Goal: Task Accomplishment & Management: Manage account settings

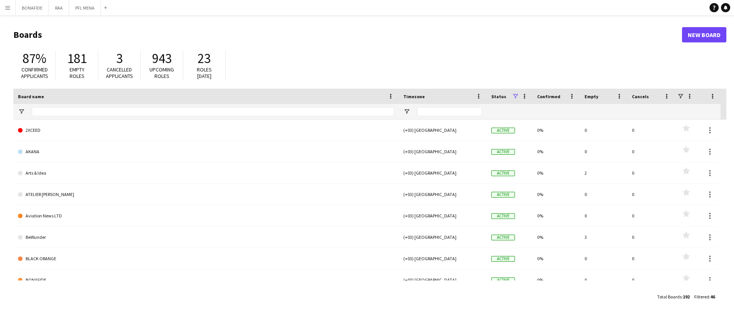
click at [5, 9] on app-icon "Menu" at bounding box center [8, 8] width 6 height 6
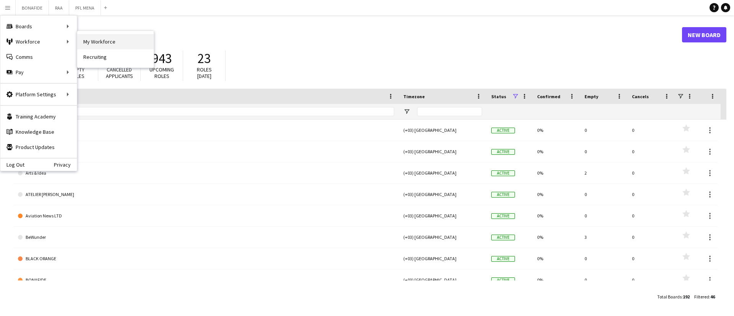
click at [99, 42] on link "My Workforce" at bounding box center [115, 41] width 76 height 15
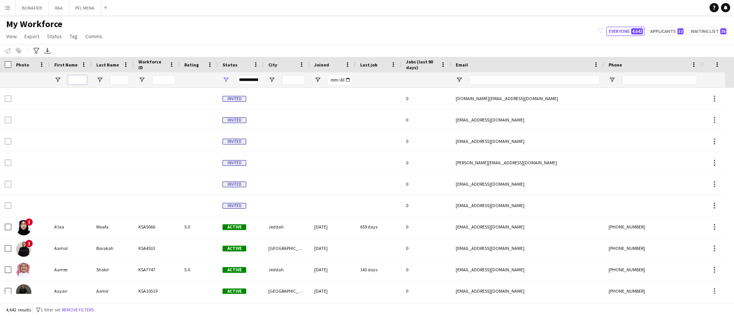
click at [75, 79] on input "First Name Filter Input" at bounding box center [77, 79] width 19 height 9
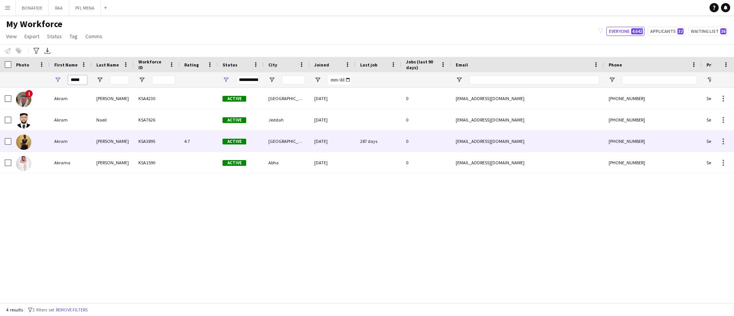
type input "*****"
click at [86, 142] on div "Akram" at bounding box center [71, 141] width 42 height 21
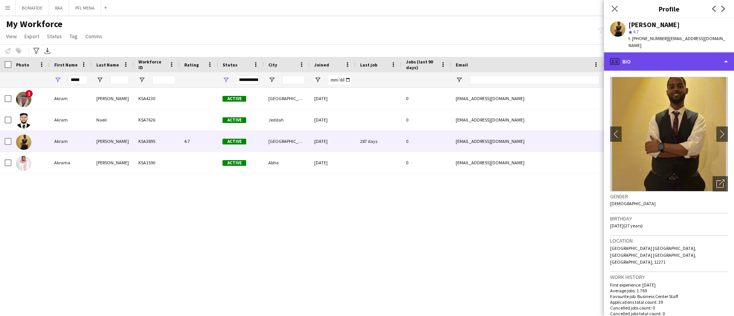
click at [680, 58] on div "profile Bio" at bounding box center [669, 61] width 130 height 18
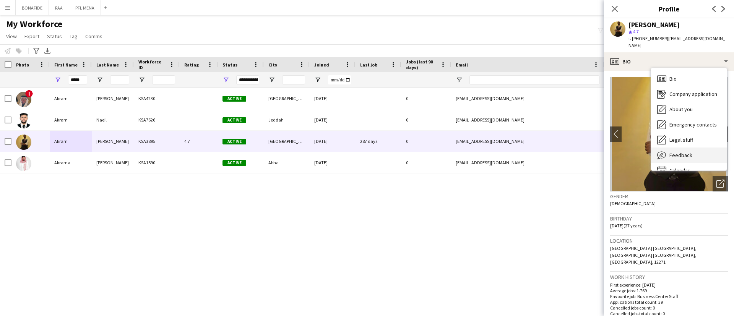
click at [689, 152] on span "Feedback" at bounding box center [680, 155] width 23 height 7
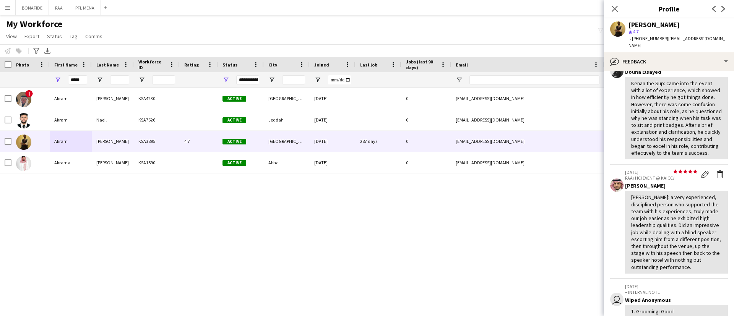
scroll to position [188, 0]
